Goal: Transaction & Acquisition: Obtain resource

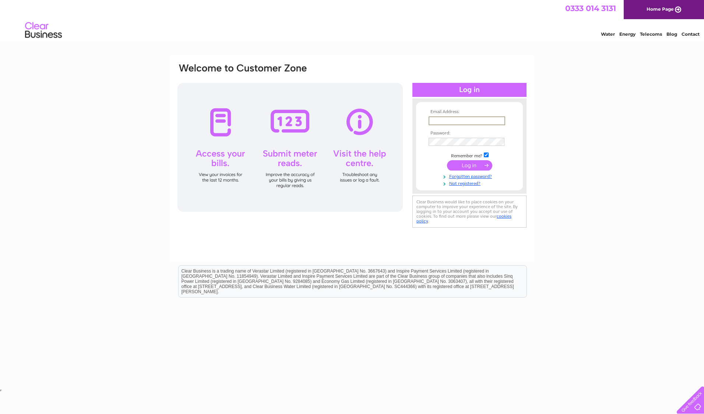
click at [438, 120] on input "text" at bounding box center [467, 120] width 77 height 9
type input "shona.buchanan@sse.com"
click at [447, 160] on input "submit" at bounding box center [469, 165] width 45 height 10
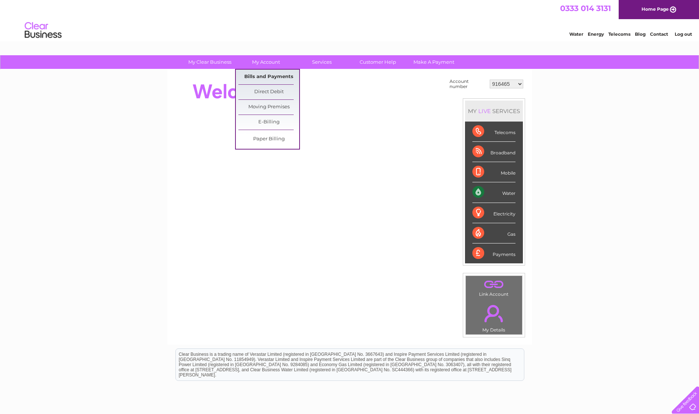
click at [271, 77] on link "Bills and Payments" at bounding box center [268, 77] width 61 height 15
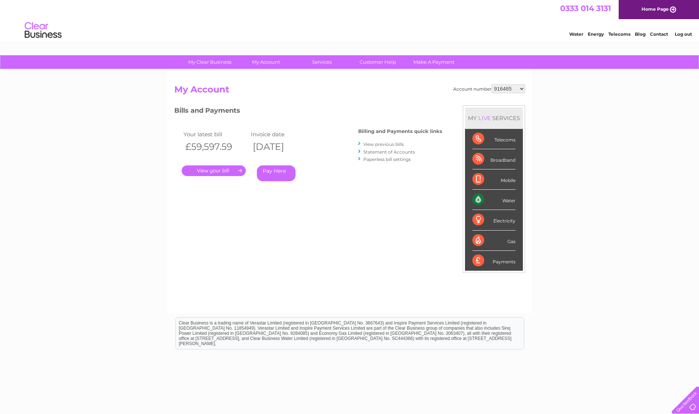
click at [521, 89] on select "916465 918797 918798 918800 918809 923099 923100 923101 938608 995922 995925 99…" at bounding box center [508, 88] width 34 height 9
select select "1129831"
click at [491, 84] on select "916465 918797 918798 918800 918809 923099 923100 923101 938608 995922 995925 99…" at bounding box center [508, 88] width 34 height 9
click at [202, 171] on link "." at bounding box center [214, 170] width 64 height 11
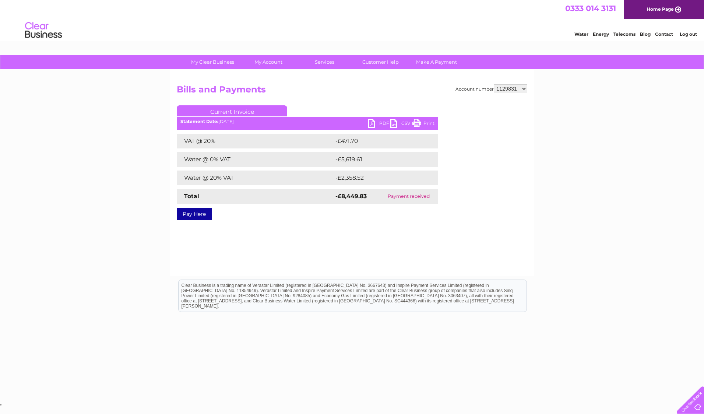
click at [381, 123] on link "PDF" at bounding box center [379, 124] width 22 height 11
click at [29, 198] on div "My Clear Business Login Details My Details My Preferences Link Account My Accou…" at bounding box center [352, 228] width 704 height 347
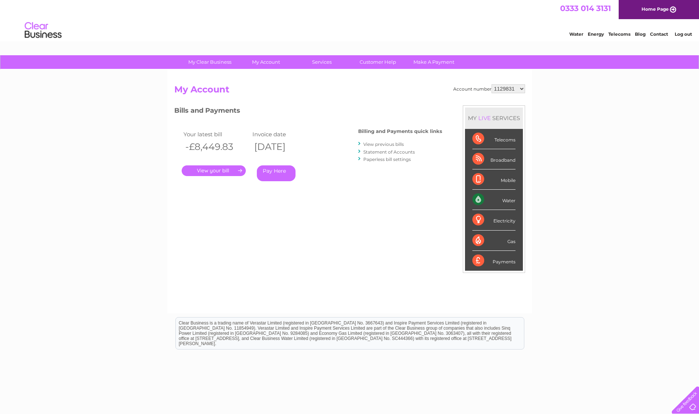
click at [389, 145] on link "View previous bills" at bounding box center [383, 144] width 41 height 6
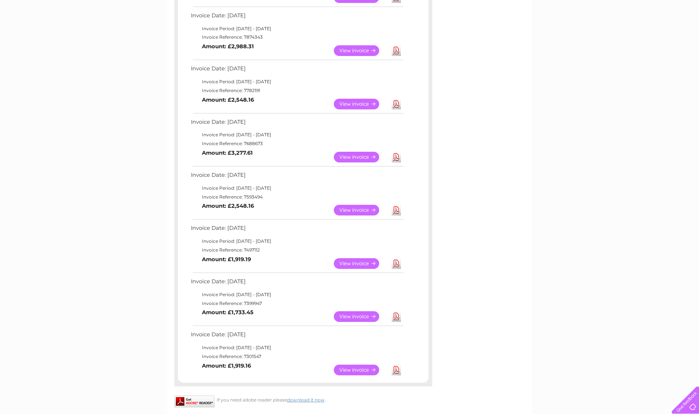
scroll to position [184, 0]
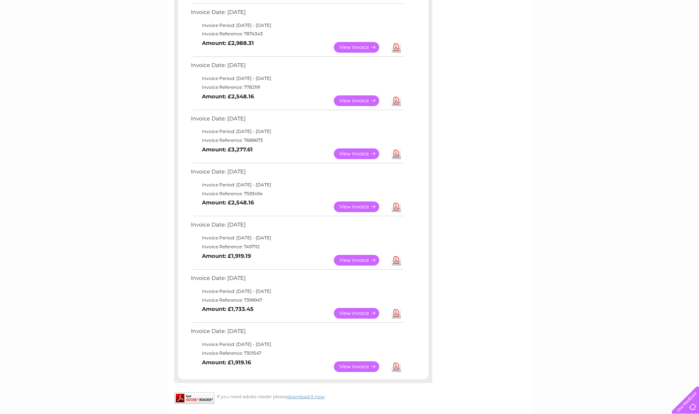
click at [395, 312] on link "Download" at bounding box center [396, 313] width 9 height 11
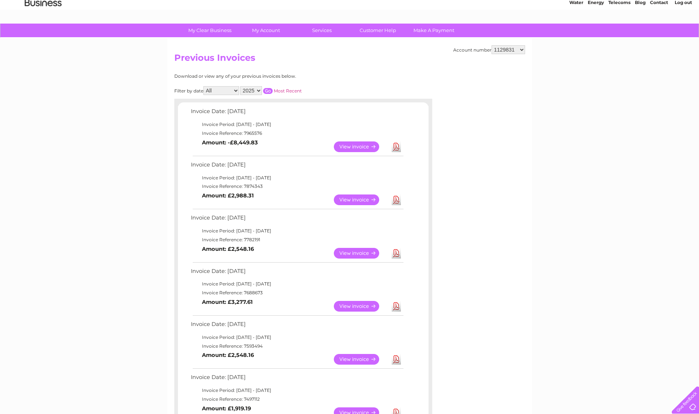
scroll to position [0, 0]
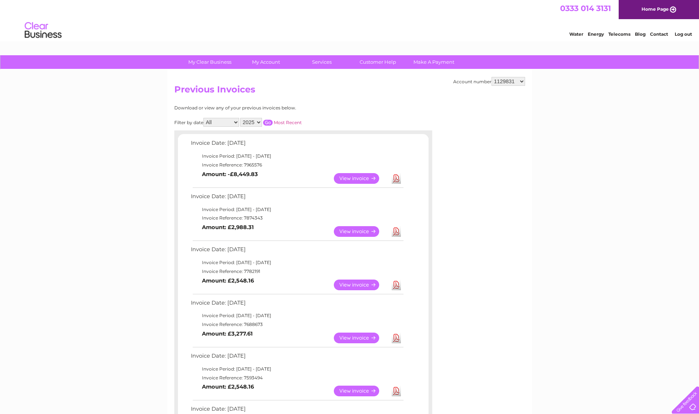
click at [685, 33] on link "Log out" at bounding box center [683, 34] width 17 height 6
